Goal: Task Accomplishment & Management: Manage account settings

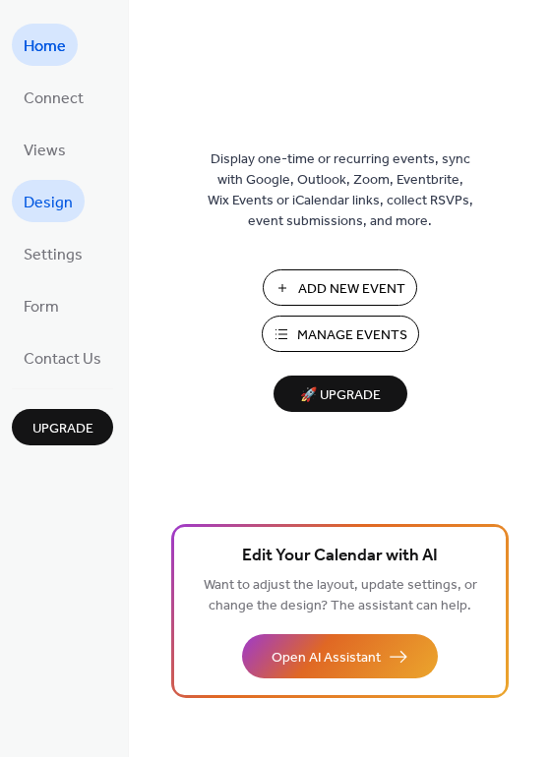
click at [41, 206] on span "Design" at bounding box center [48, 203] width 49 height 30
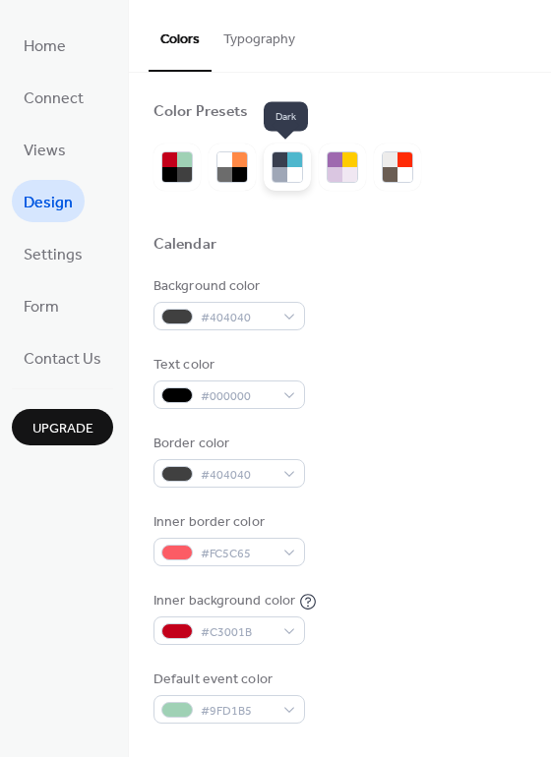
click at [289, 170] on div at bounding box center [294, 174] width 15 height 15
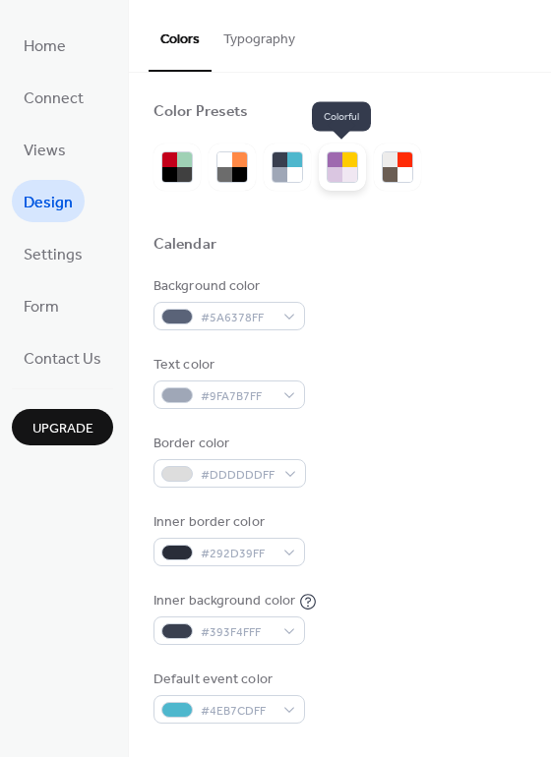
click at [342, 171] on div at bounding box center [349, 174] width 15 height 15
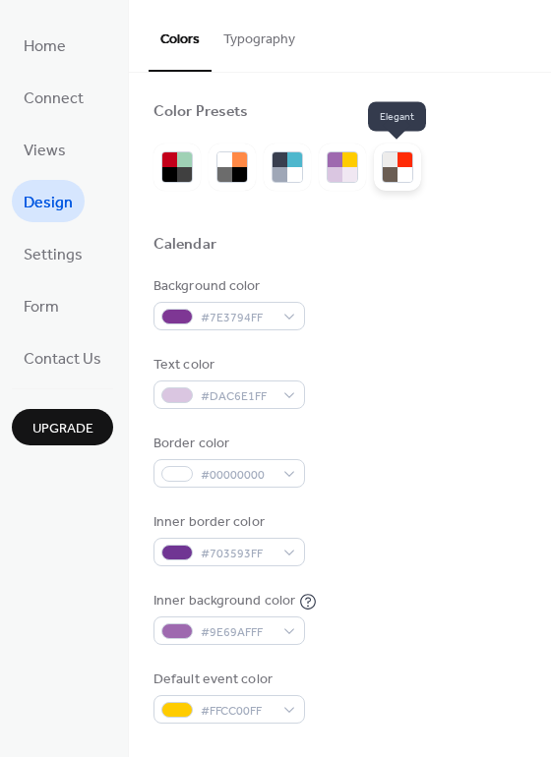
click at [392, 172] on div at bounding box center [389, 174] width 15 height 15
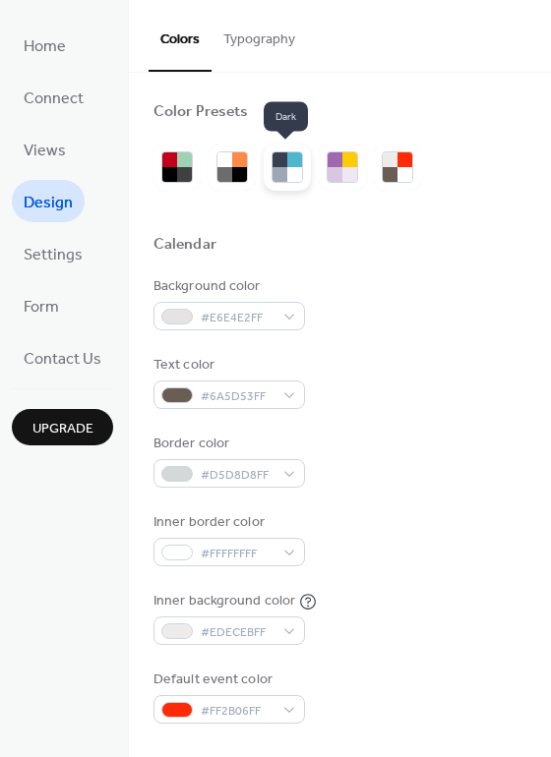
click at [287, 166] on div at bounding box center [294, 159] width 15 height 15
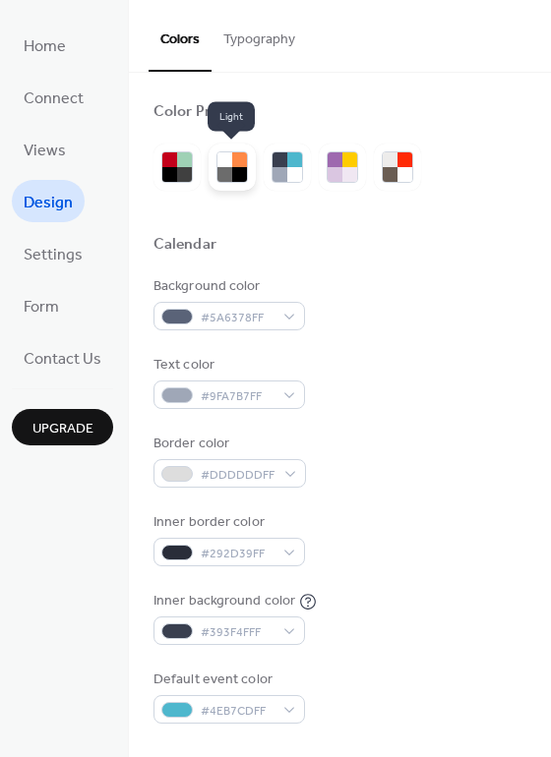
click at [232, 172] on div at bounding box center [239, 174] width 15 height 15
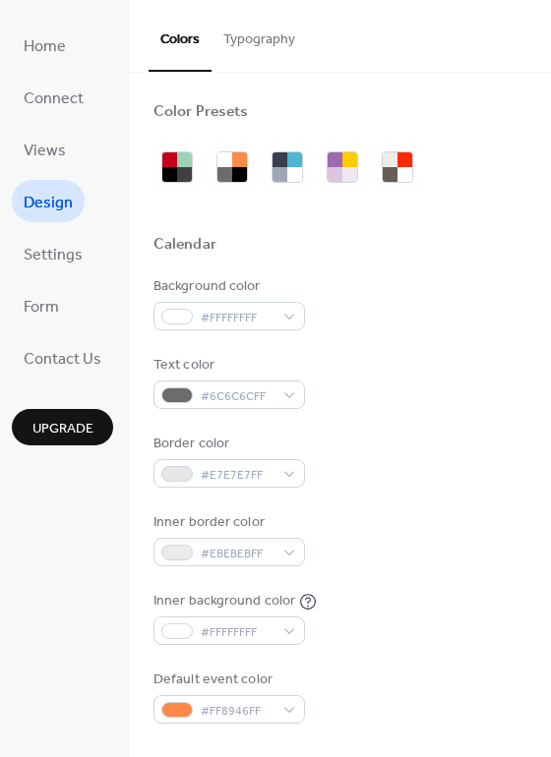
click at [279, 38] on button "Typography" at bounding box center [258, 35] width 95 height 70
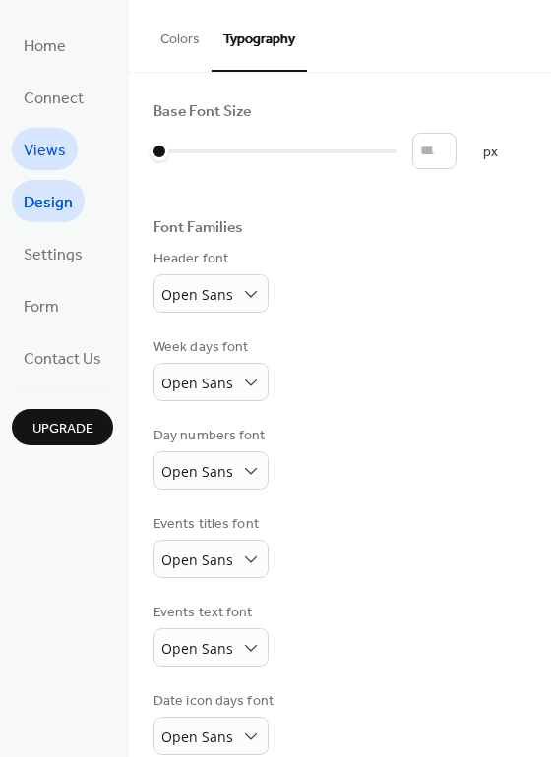
click at [51, 153] on span "Views" at bounding box center [45, 151] width 42 height 30
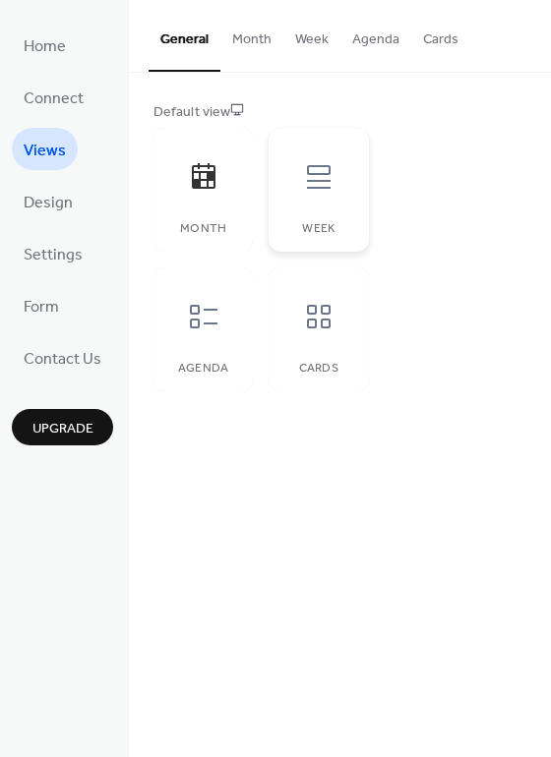
click at [319, 188] on icon at bounding box center [319, 177] width 24 height 24
click at [309, 321] on icon at bounding box center [318, 316] width 31 height 31
click at [217, 205] on div at bounding box center [203, 176] width 59 height 59
click at [201, 344] on div at bounding box center [203, 316] width 59 height 59
click at [200, 195] on div at bounding box center [203, 176] width 59 height 59
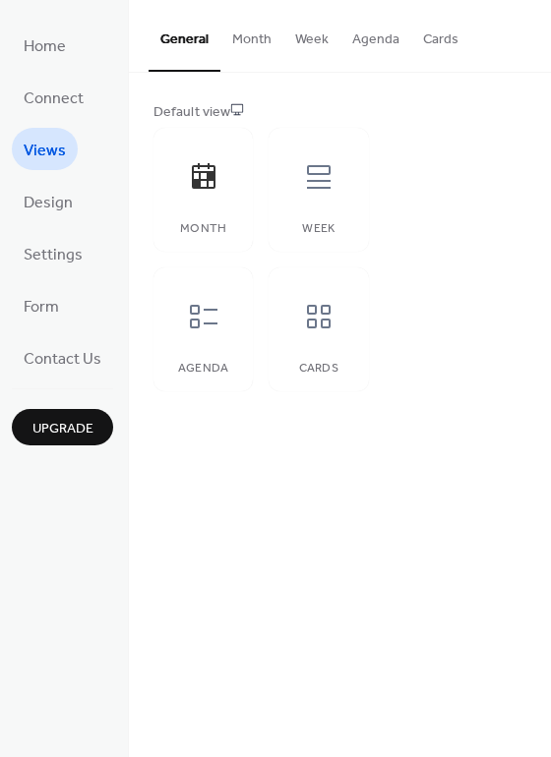
click at [254, 42] on button "Month" at bounding box center [251, 35] width 63 height 70
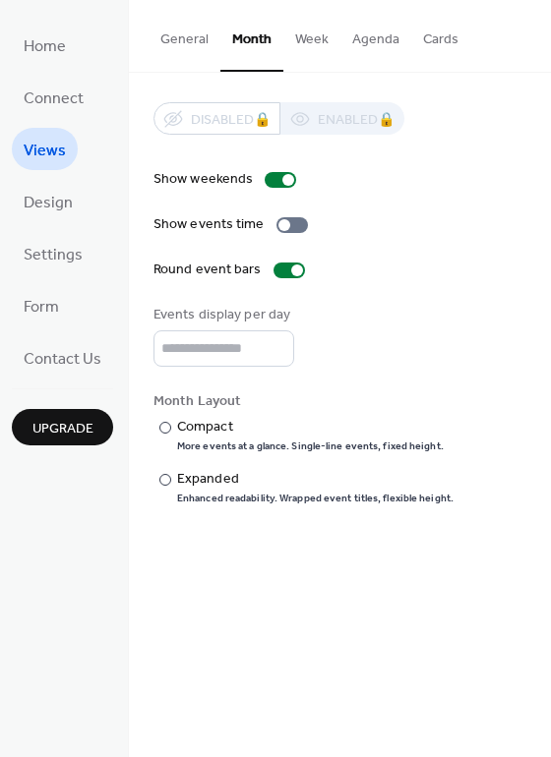
click at [308, 40] on button "Week" at bounding box center [311, 35] width 57 height 70
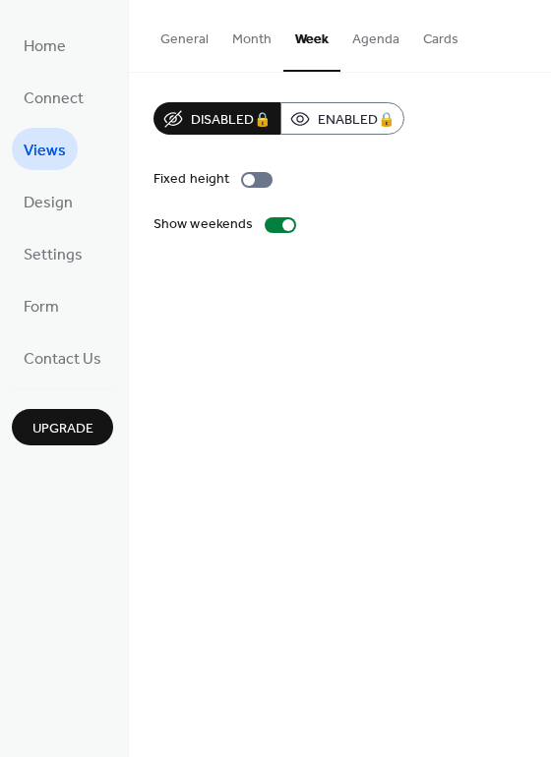
click at [381, 36] on button "Agenda" at bounding box center [375, 35] width 71 height 70
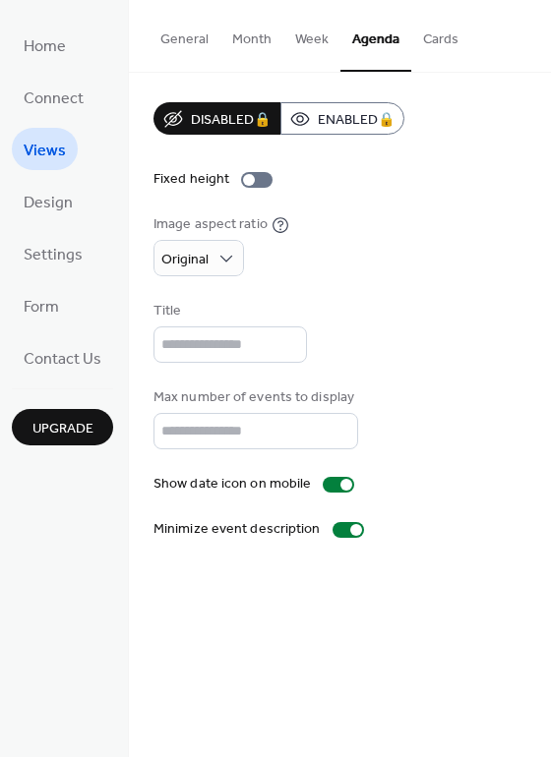
click at [436, 49] on button "Cards" at bounding box center [440, 35] width 59 height 70
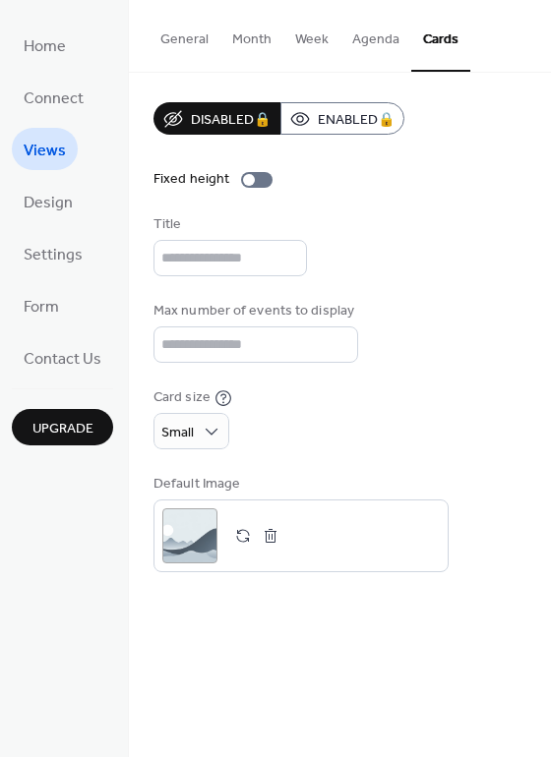
click at [195, 38] on button "General" at bounding box center [184, 35] width 72 height 70
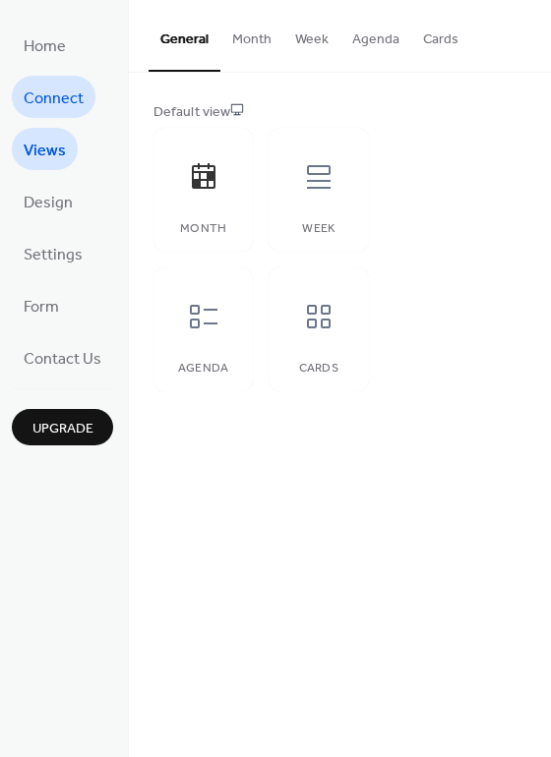
click at [68, 96] on span "Connect" at bounding box center [54, 99] width 60 height 30
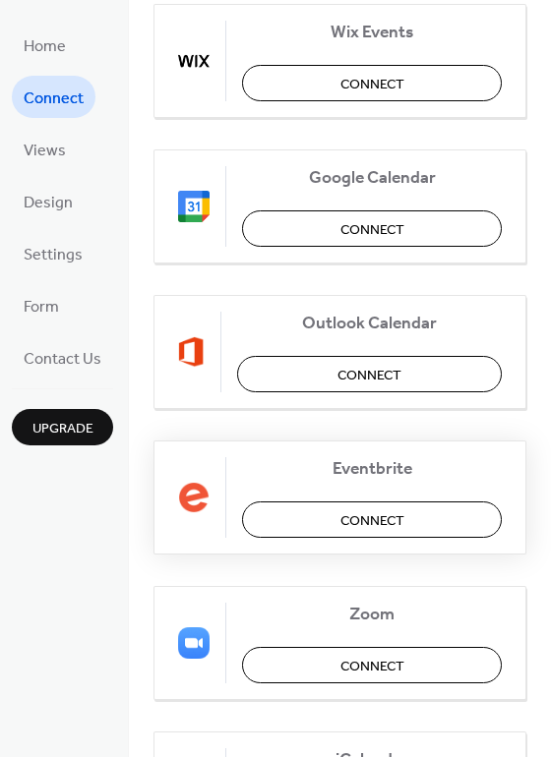
scroll to position [238, 0]
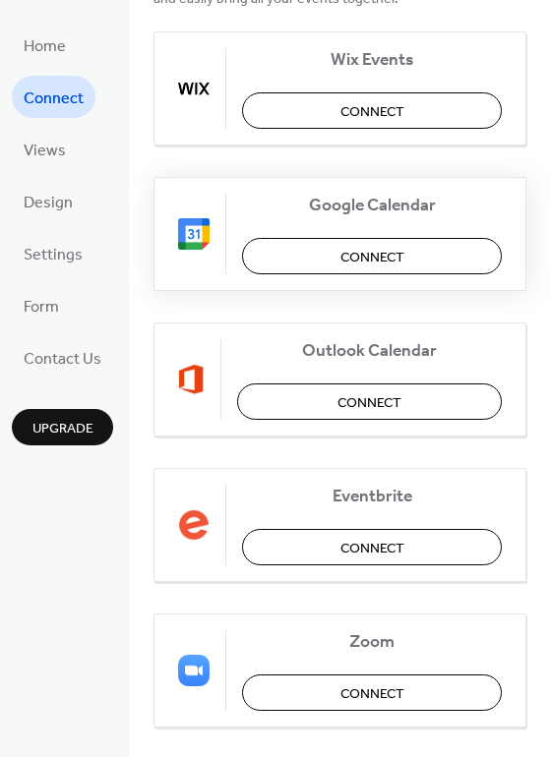
click at [381, 261] on span "Connect" at bounding box center [372, 257] width 64 height 21
click at [50, 259] on span "Settings" at bounding box center [53, 255] width 59 height 30
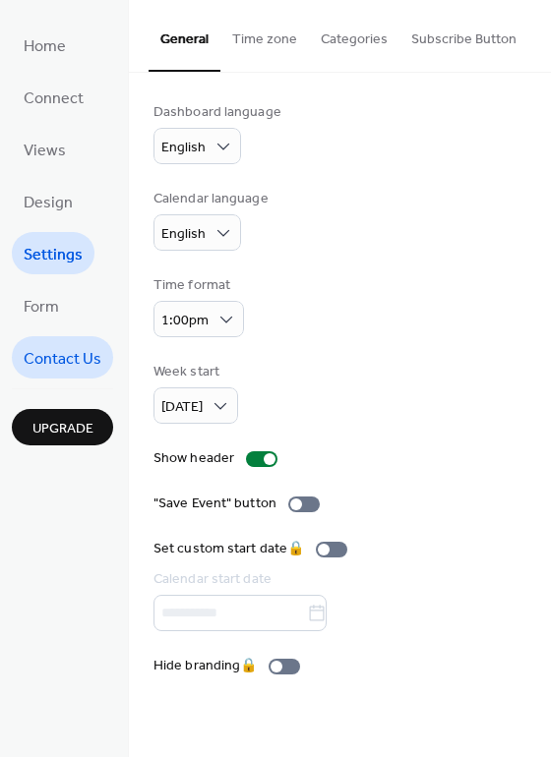
click at [51, 359] on span "Contact Us" at bounding box center [63, 359] width 78 height 30
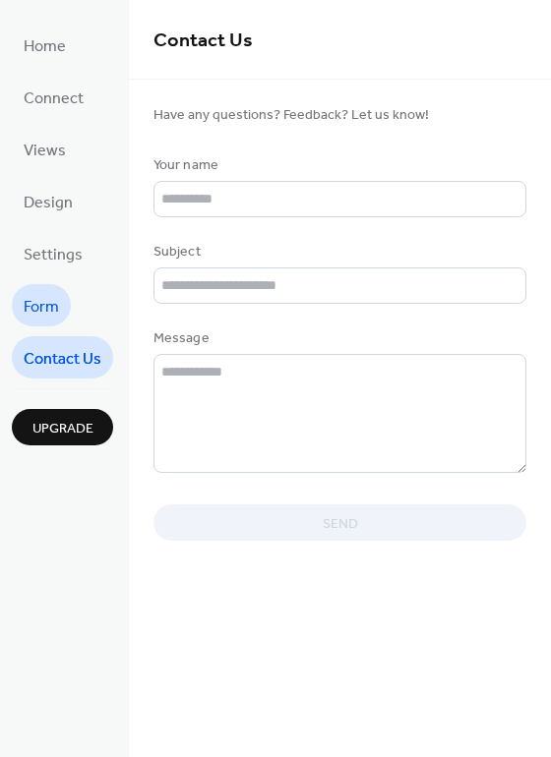
click at [46, 309] on span "Form" at bounding box center [41, 307] width 35 height 30
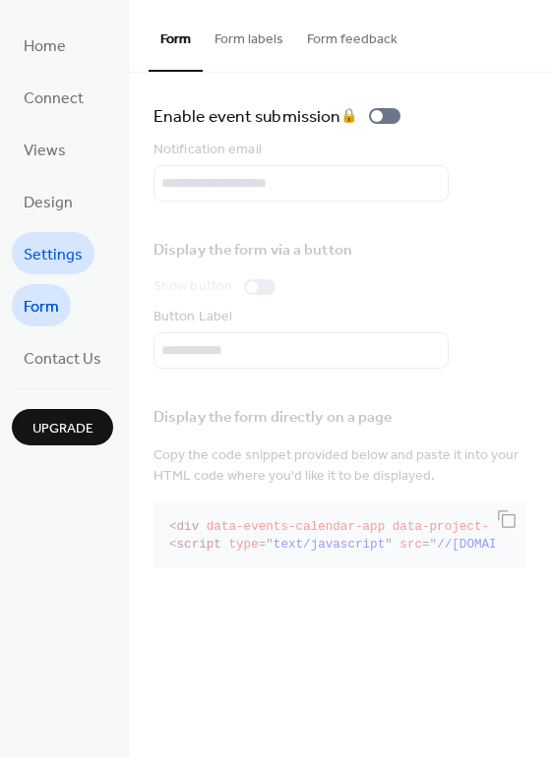
click at [69, 260] on span "Settings" at bounding box center [53, 255] width 59 height 30
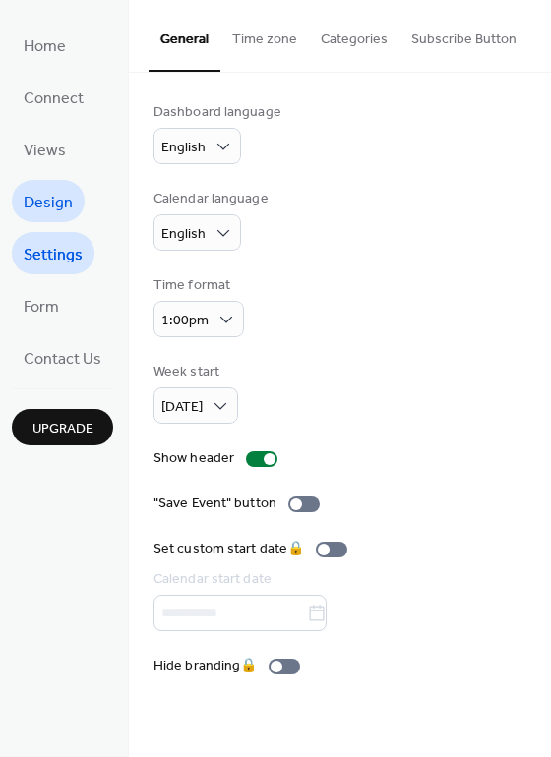
click at [49, 208] on span "Design" at bounding box center [48, 203] width 49 height 30
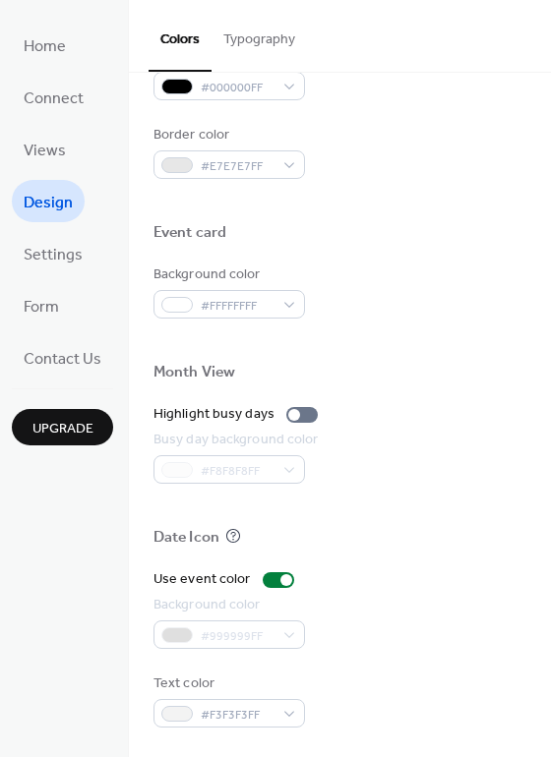
scroll to position [842, 0]
